Goal: Navigation & Orientation: Find specific page/section

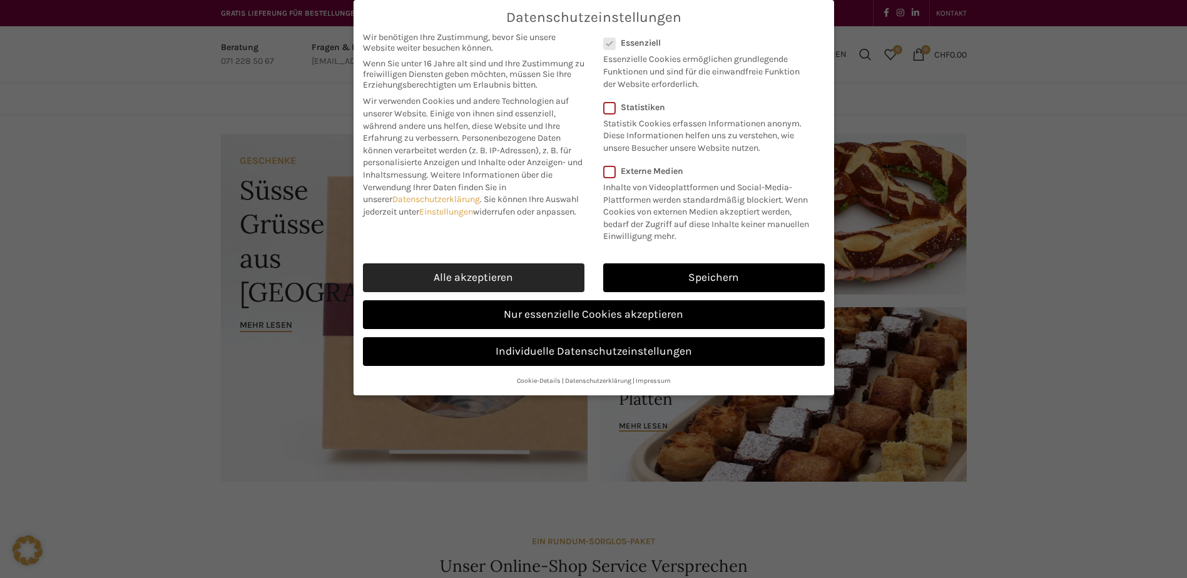
click at [511, 277] on link "Alle akzeptieren" at bounding box center [474, 277] width 222 height 29
checkbox input "true"
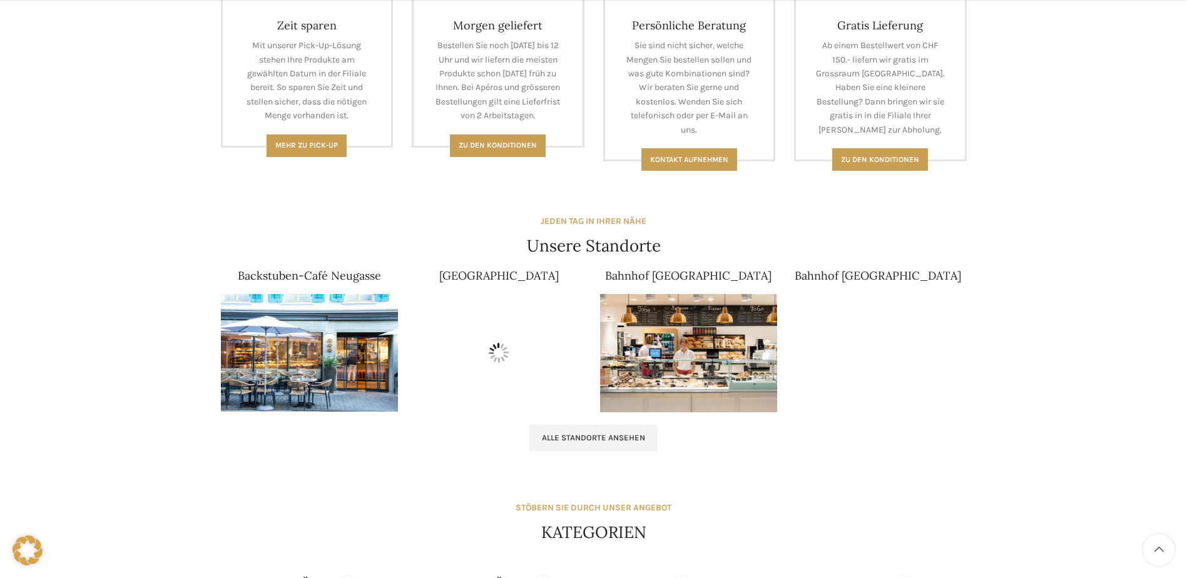
scroll to position [626, 0]
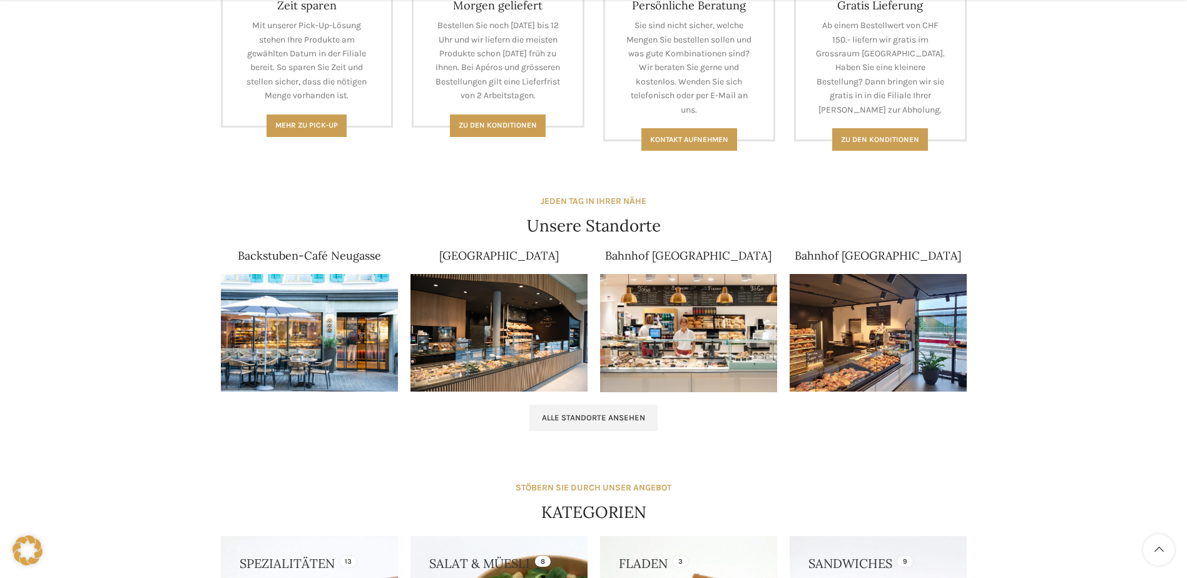
click at [270, 322] on img at bounding box center [309, 333] width 177 height 118
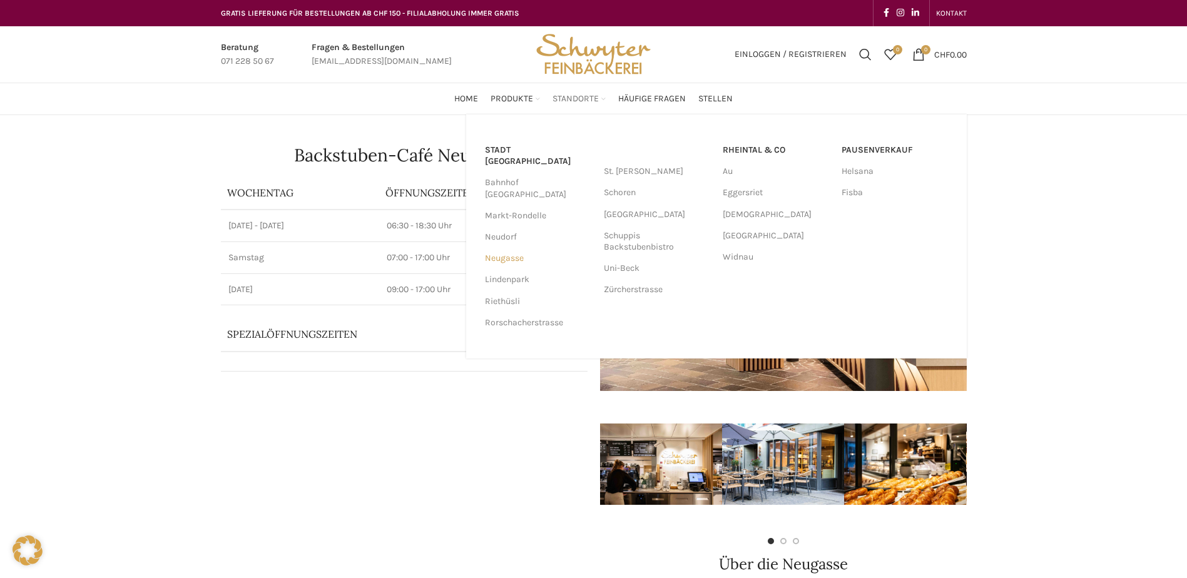
click at [503, 248] on link "Neugasse" at bounding box center [538, 258] width 106 height 21
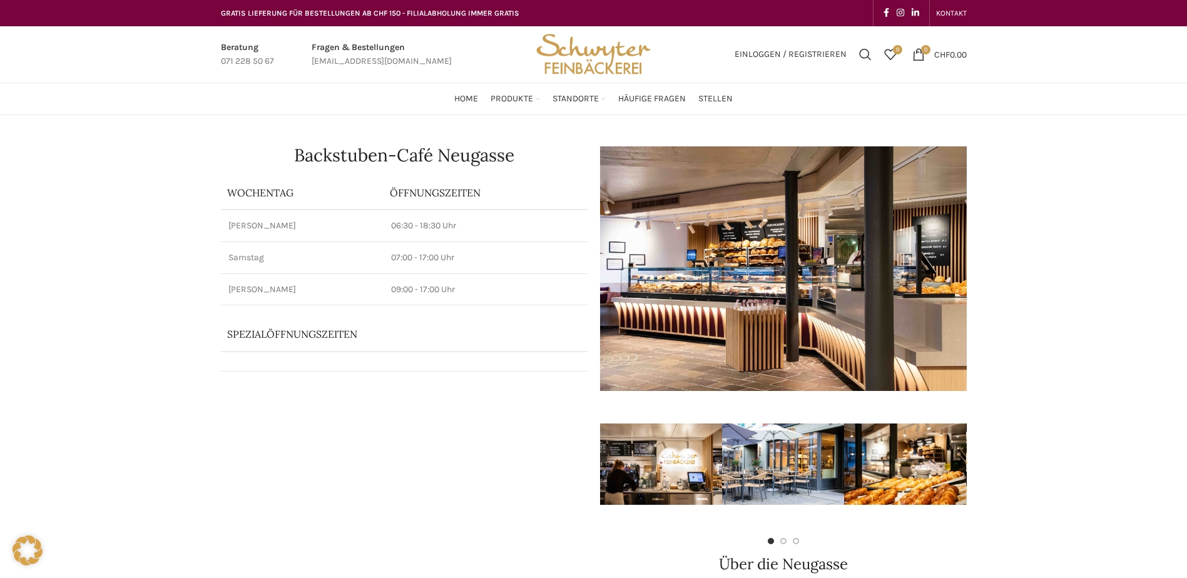
click at [595, 54] on img "Site logo" at bounding box center [593, 54] width 123 height 56
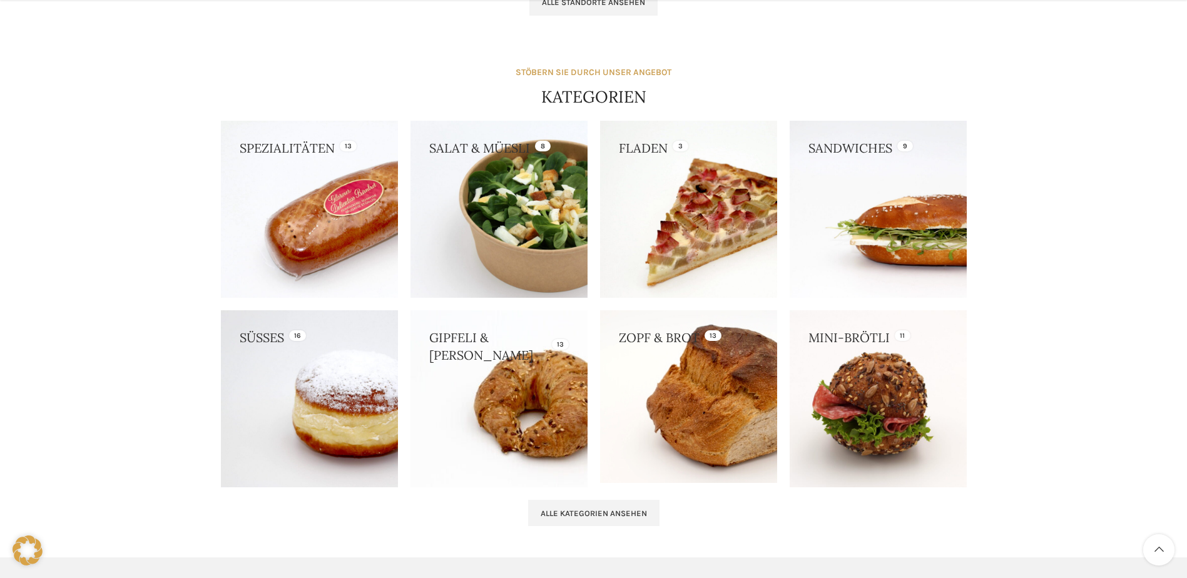
scroll to position [1064, 0]
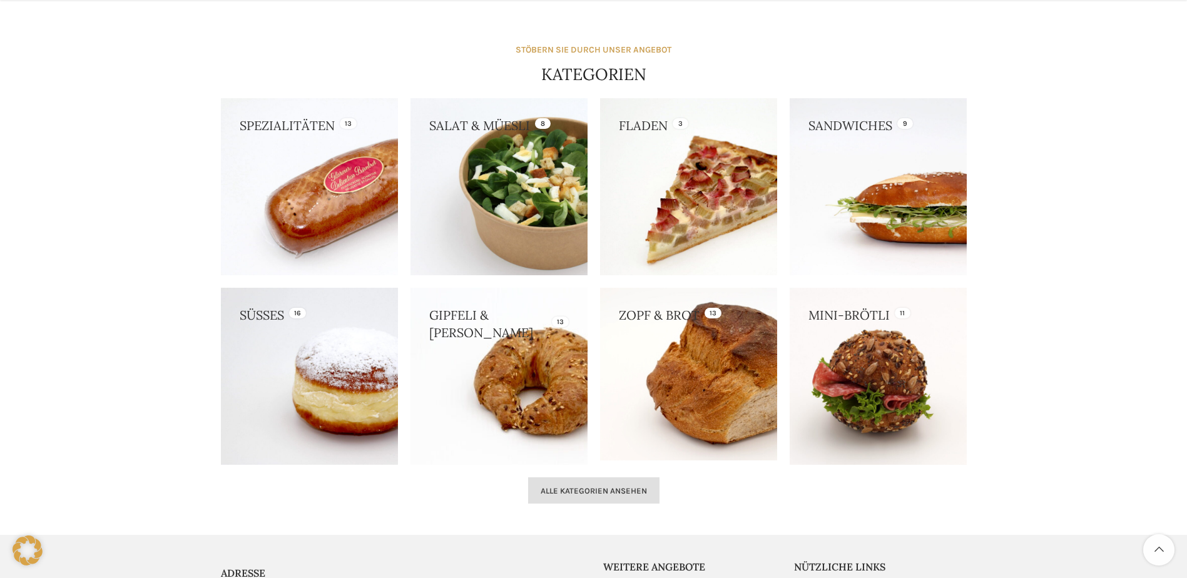
click at [568, 491] on span "Alle Kategorien ansehen" at bounding box center [594, 491] width 106 height 10
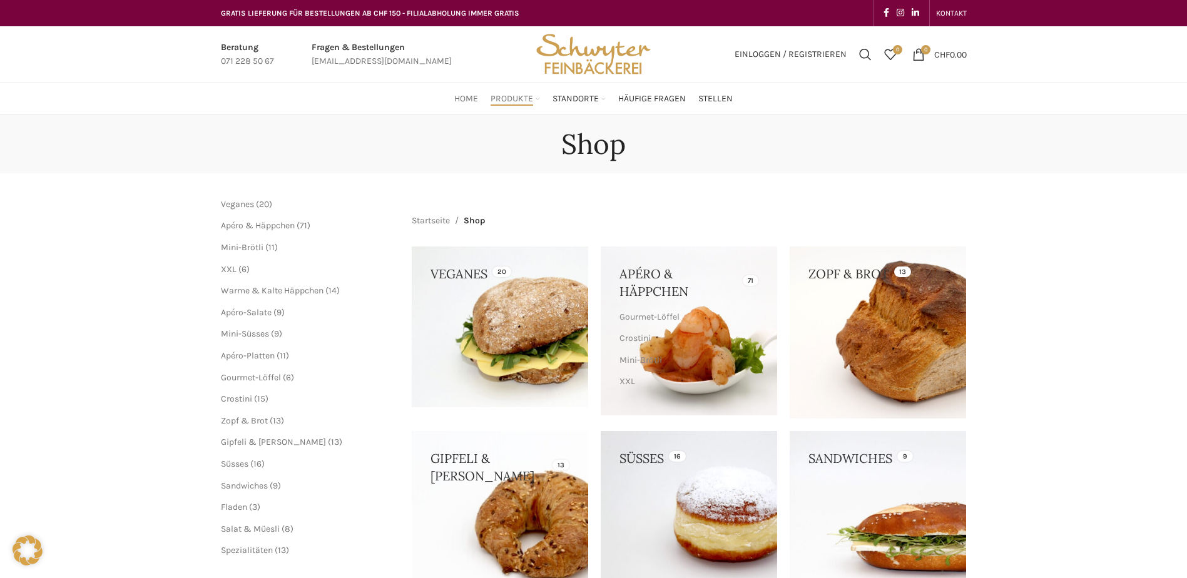
click at [468, 96] on span "Home" at bounding box center [466, 99] width 24 height 12
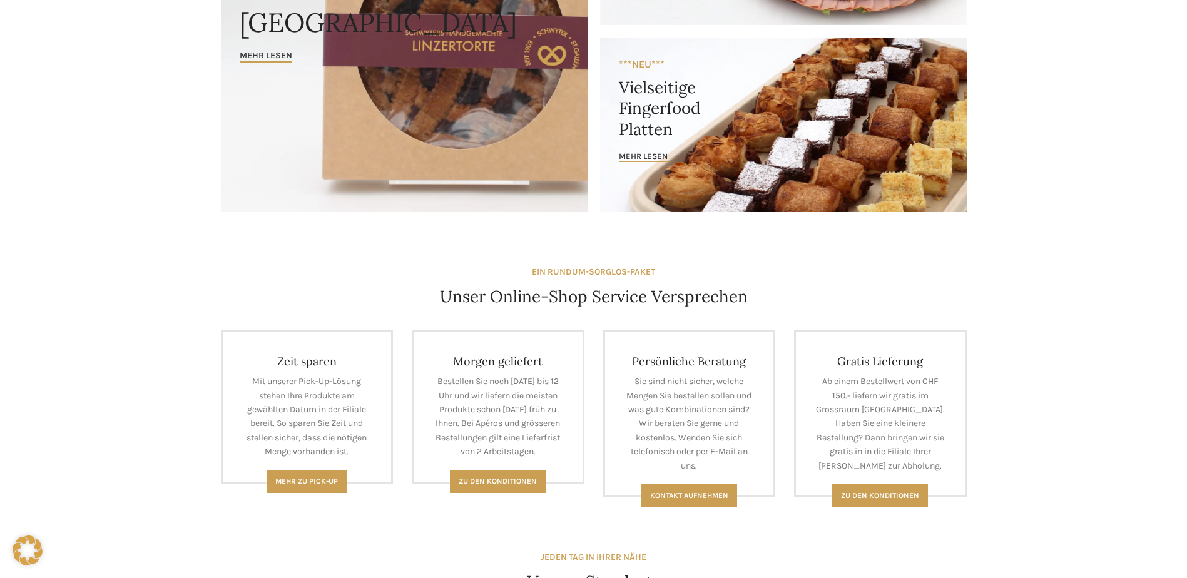
scroll to position [313, 0]
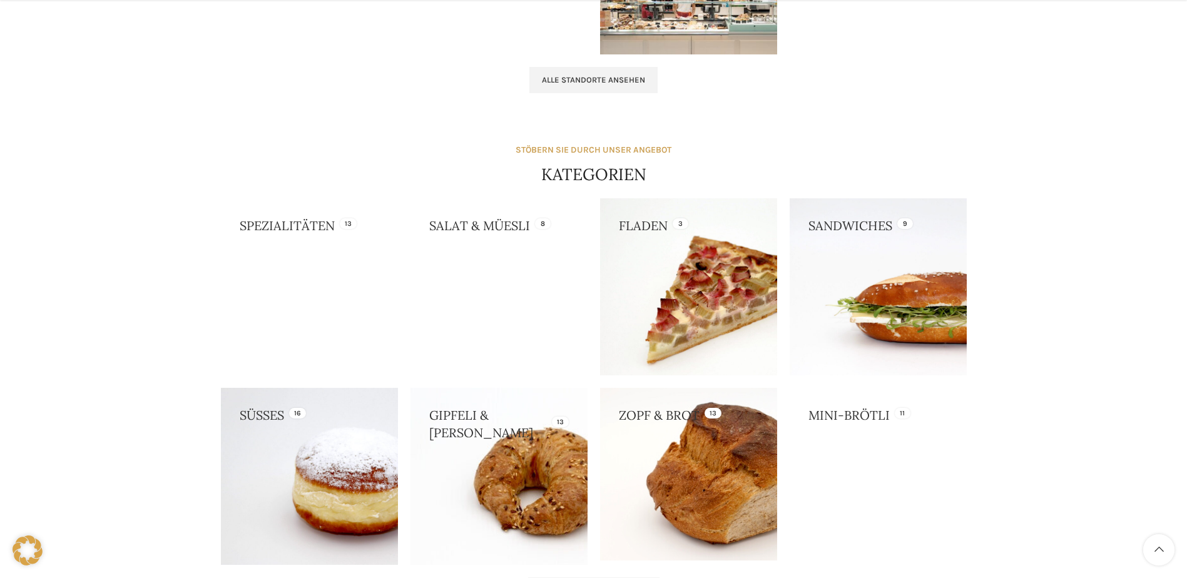
scroll to position [1064, 0]
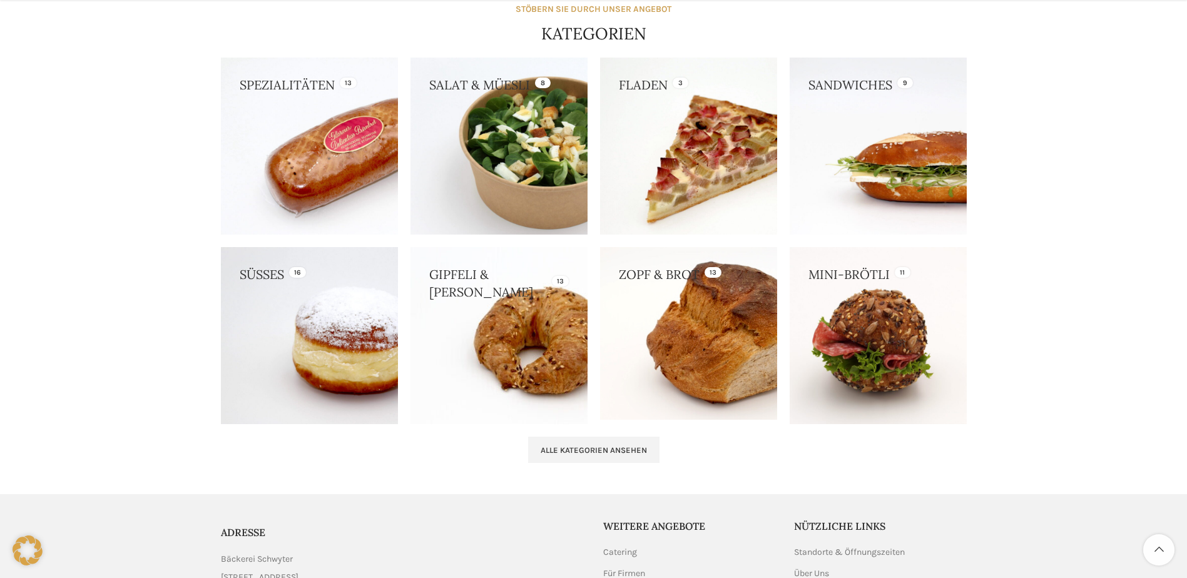
scroll to position [1126, 0]
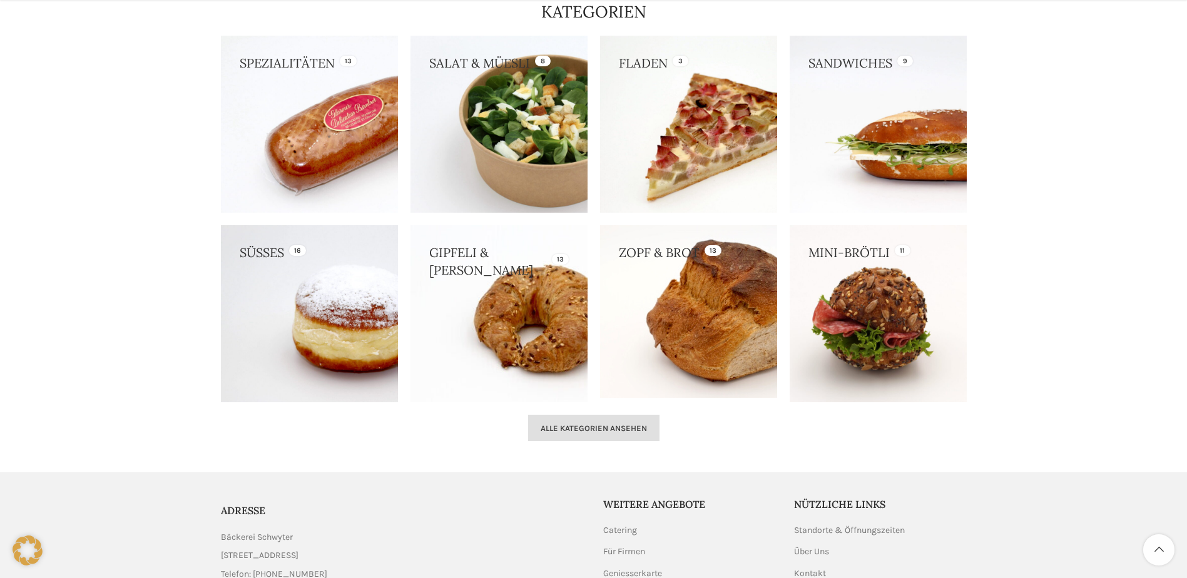
click at [616, 434] on link "Alle Kategorien ansehen" at bounding box center [593, 428] width 131 height 26
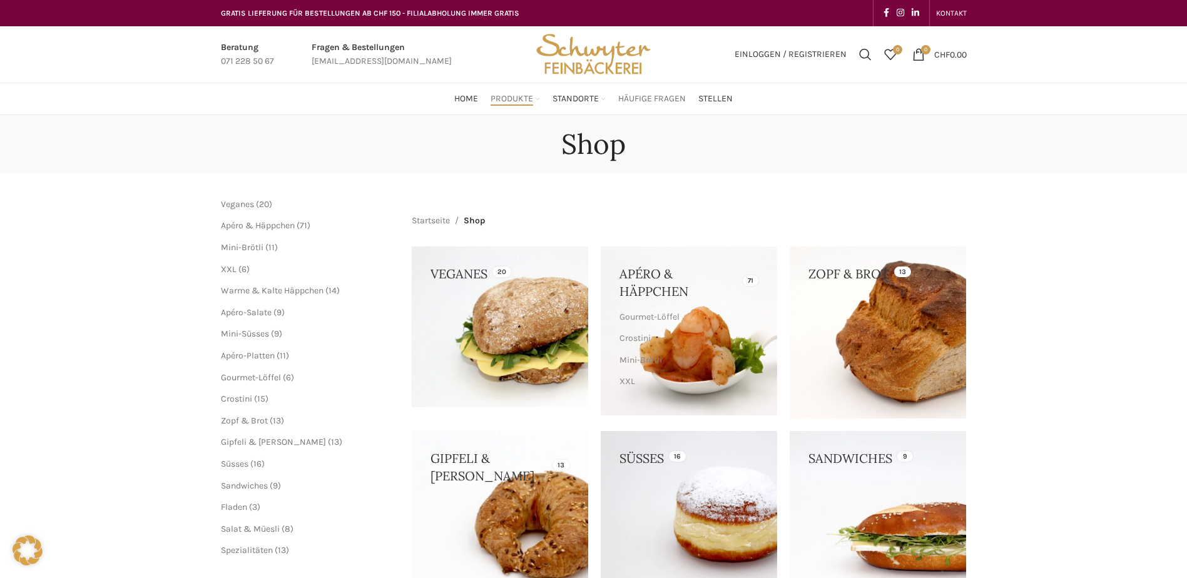
click at [659, 101] on span "Häufige Fragen" at bounding box center [652, 99] width 68 height 12
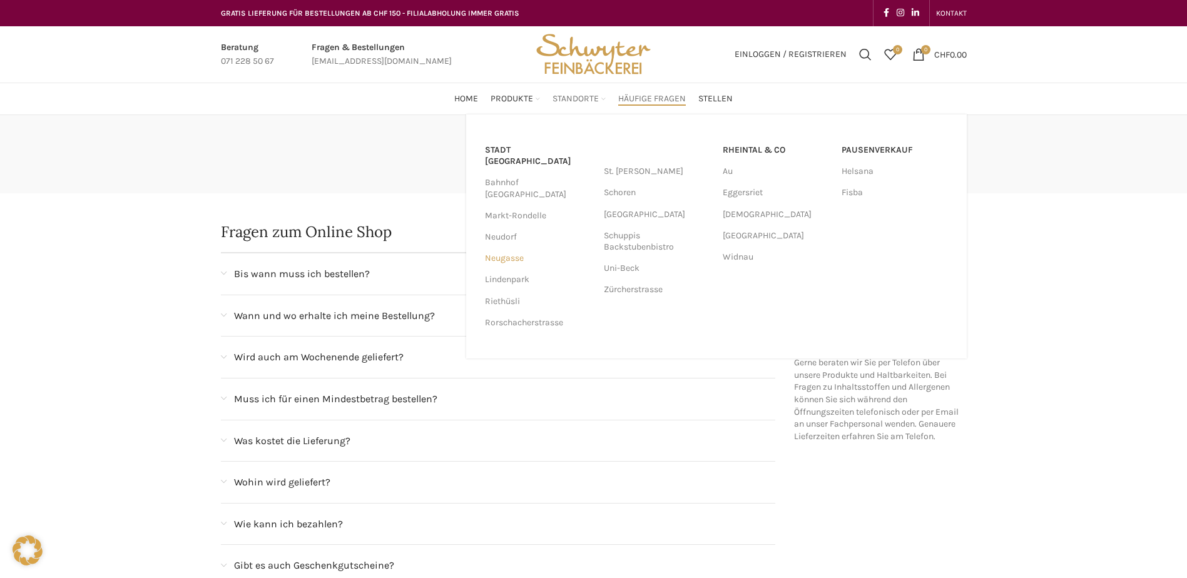
click at [505, 248] on link "Neugasse" at bounding box center [538, 258] width 106 height 21
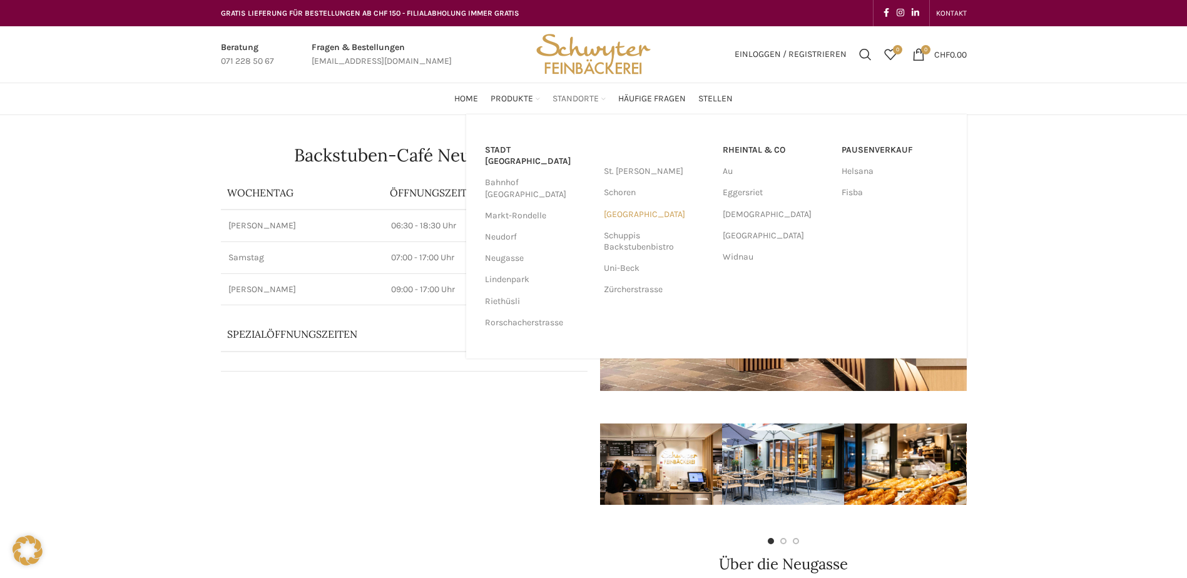
click at [616, 212] on link "[GEOGRAPHIC_DATA]" at bounding box center [657, 214] width 106 height 21
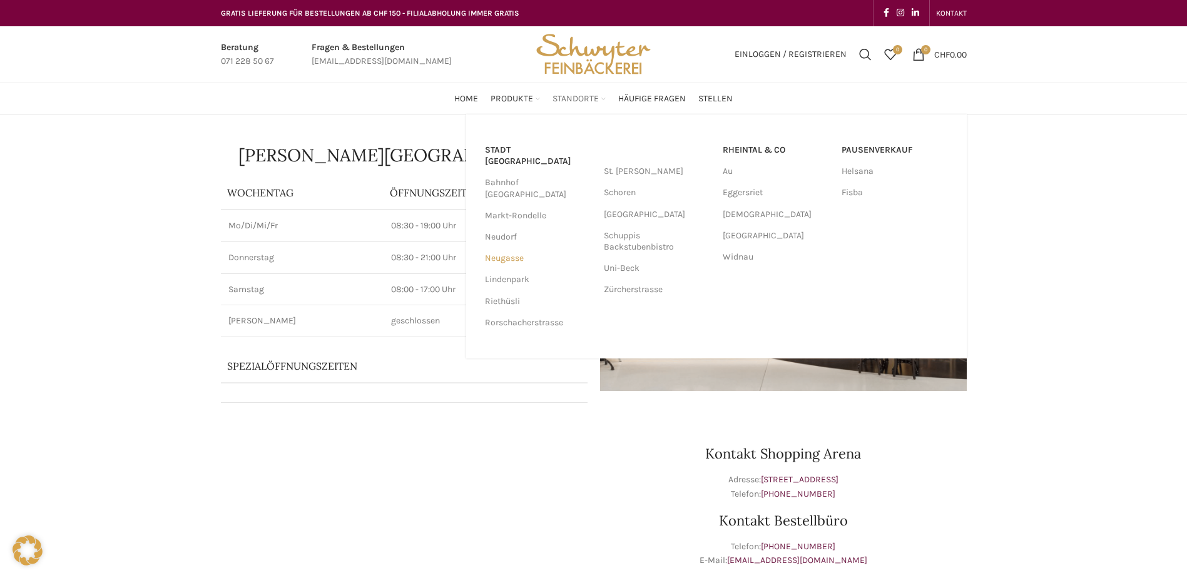
click at [495, 248] on link "Neugasse" at bounding box center [538, 258] width 106 height 21
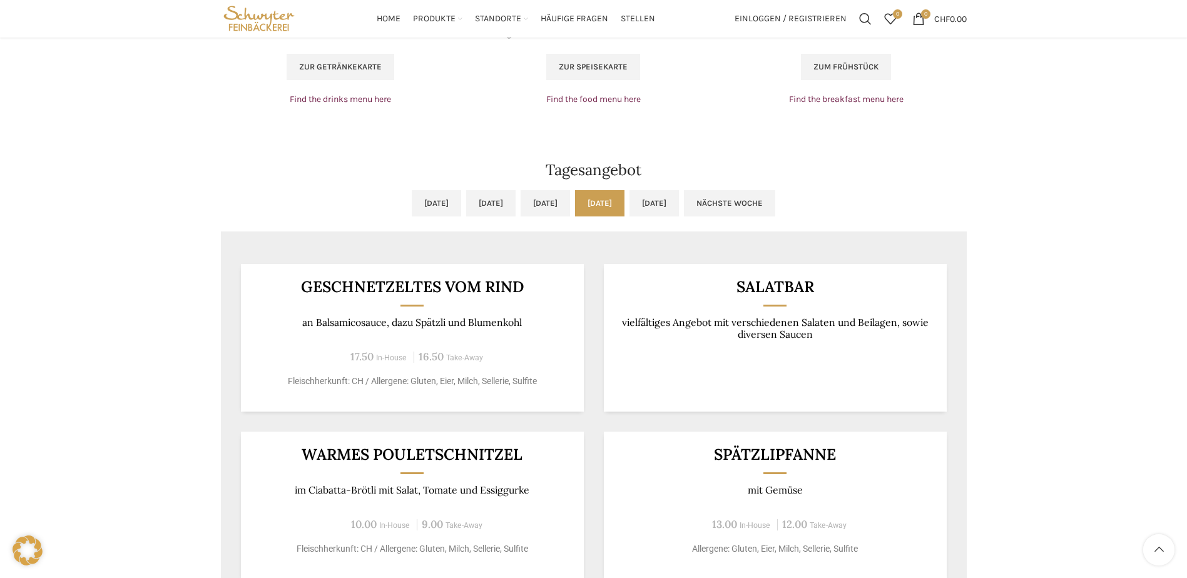
scroll to position [876, 0]
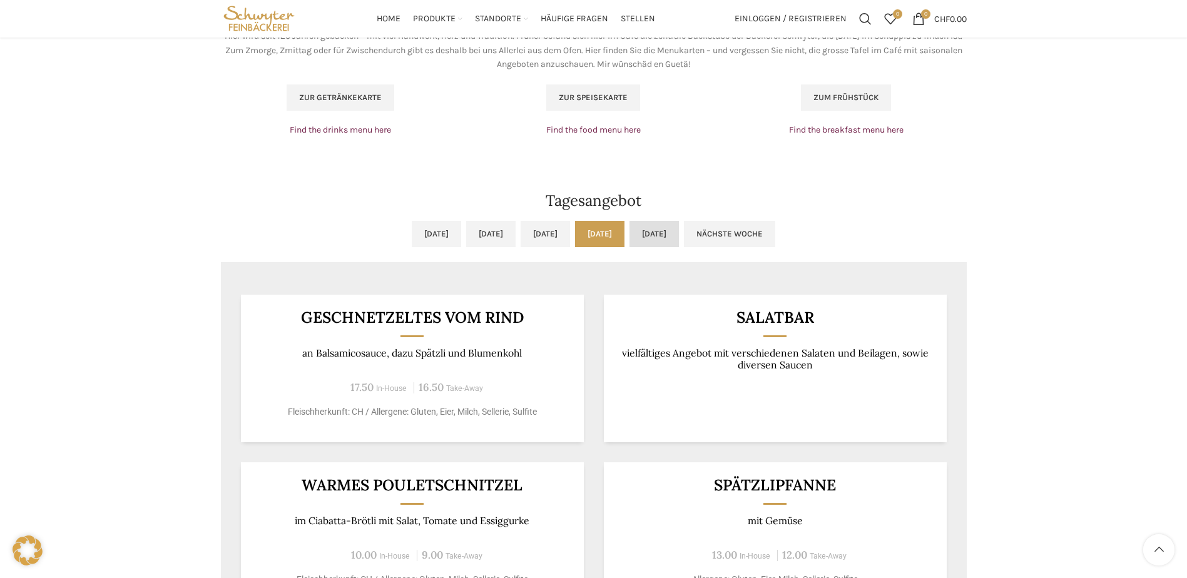
click at [679, 233] on link "[DATE]" at bounding box center [654, 234] width 49 height 26
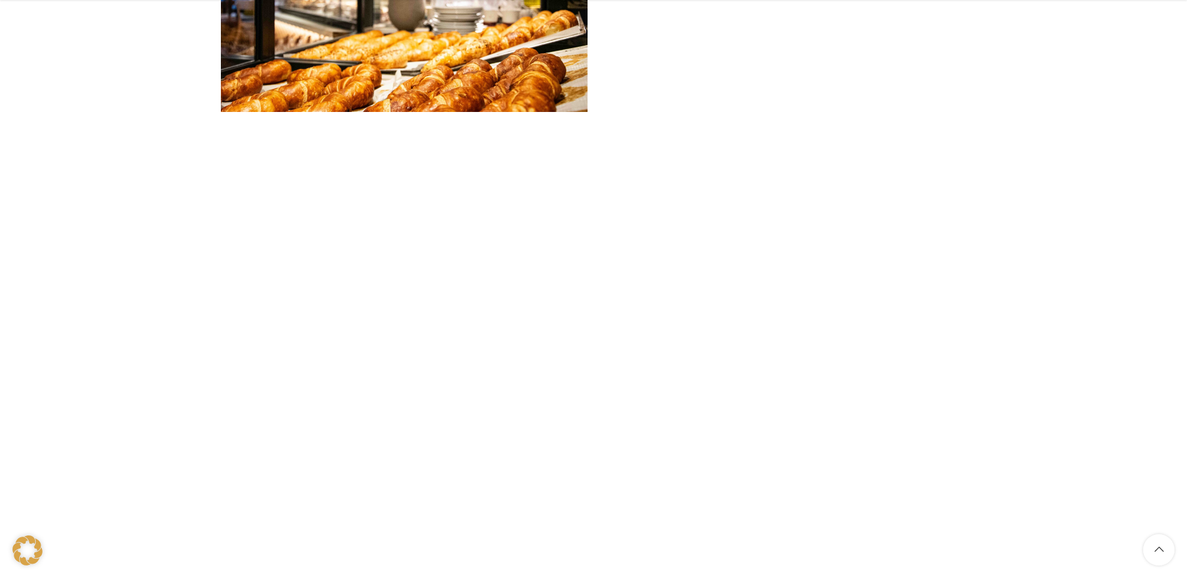
scroll to position [2190, 0]
